Goal: Information Seeking & Learning: Learn about a topic

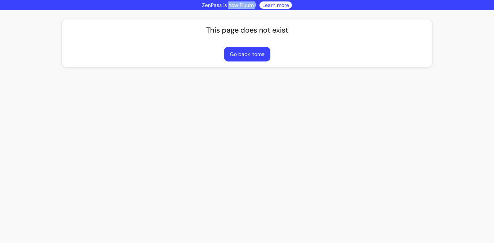
drag, startPoint x: 229, startPoint y: 7, endPoint x: 258, endPoint y: 7, distance: 28.5
click at [258, 7] on div "ZenPass is now Fluum ! Learn more" at bounding box center [247, 5] width 494 height 10
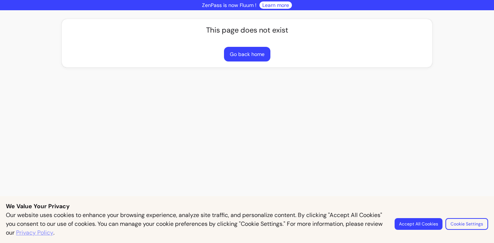
click at [245, 4] on p "ZenPass is now Fluum !" at bounding box center [229, 4] width 54 height 7
copy p "Fluum"
click at [247, 50] on button "Go back home" at bounding box center [246, 54] width 45 height 14
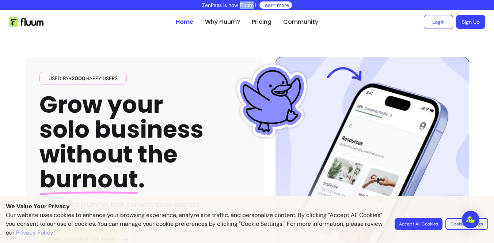
click at [428, 224] on button "Accept All Cookies" at bounding box center [419, 224] width 48 height 12
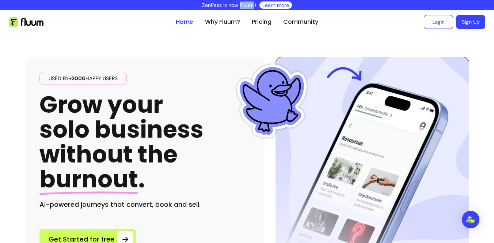
drag, startPoint x: 53, startPoint y: 79, endPoint x: 119, endPoint y: 80, distance: 66.1
click at [119, 80] on span "Used by +2000 happy users" at bounding box center [83, 78] width 75 height 7
